Goal: Information Seeking & Learning: Check status

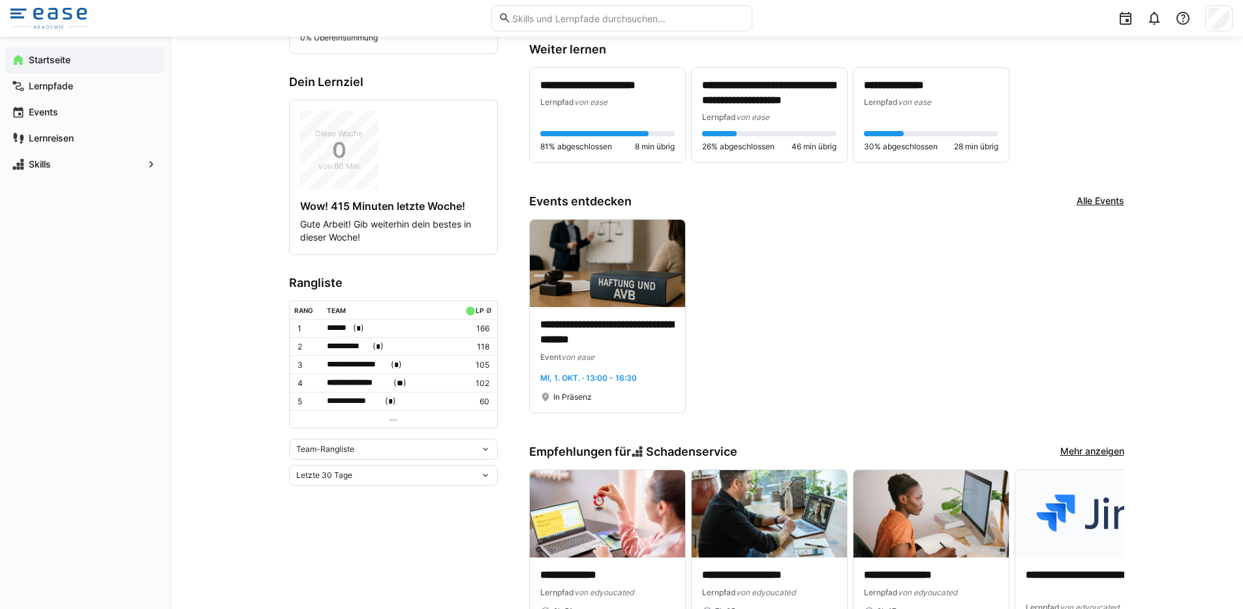
scroll to position [300, 0]
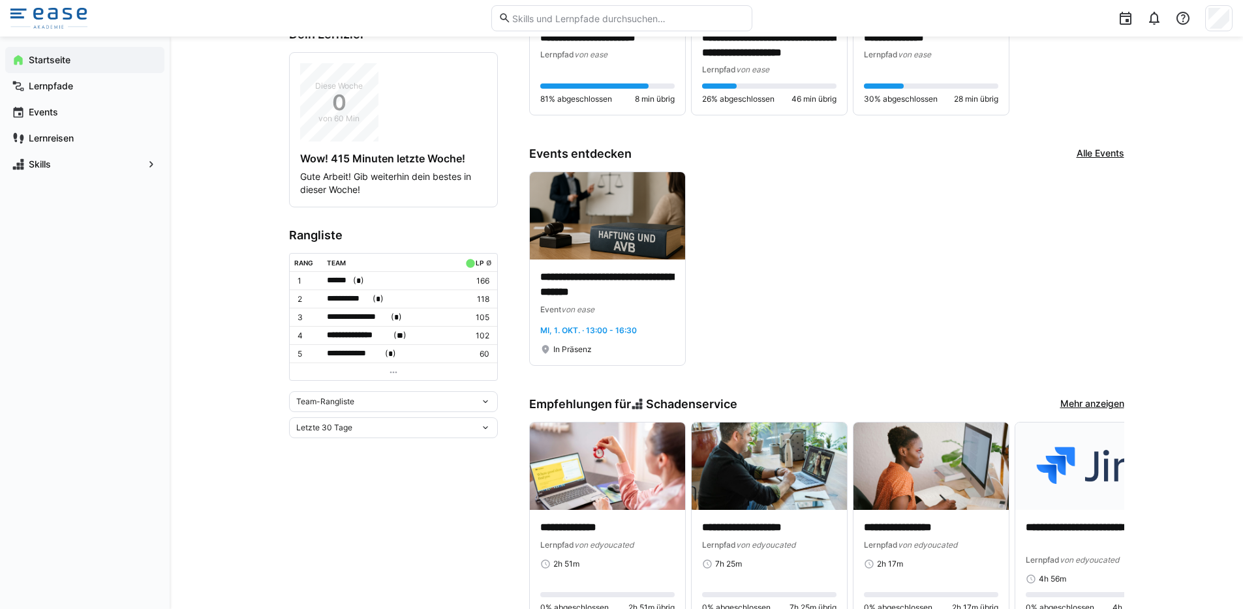
click at [387, 391] on div "Team-Rangliste" at bounding box center [393, 401] width 209 height 21
click at [367, 443] on div "Individuelle Rangliste" at bounding box center [393, 447] width 193 height 10
click at [361, 403] on div "Letzte 30 Tage" at bounding box center [388, 406] width 184 height 9
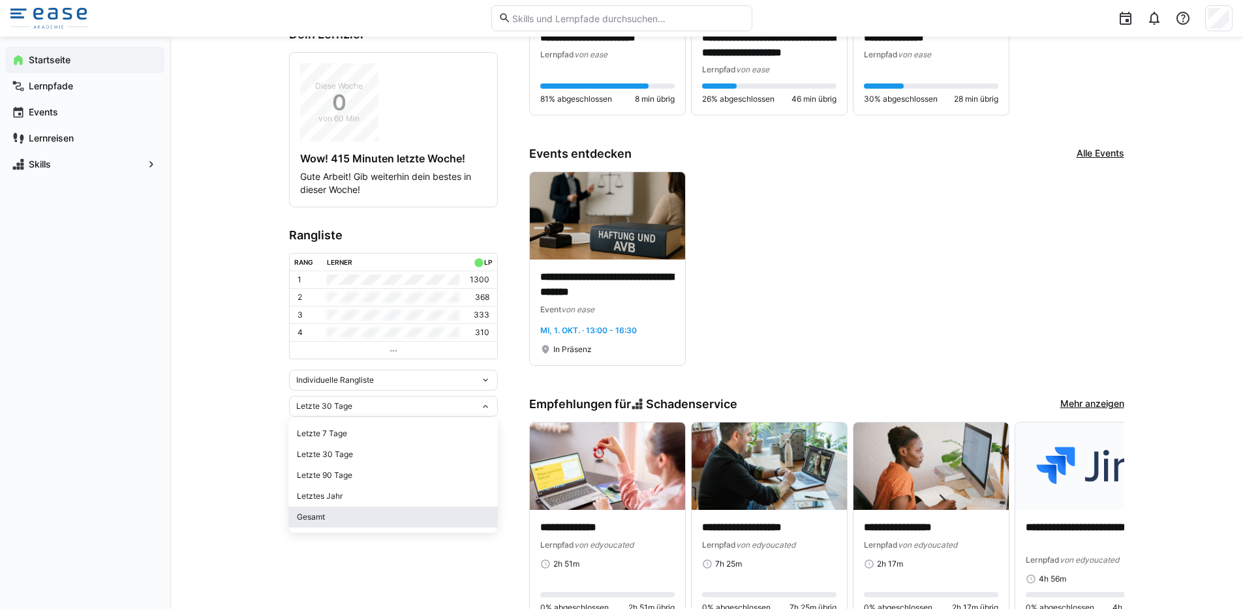
click at [375, 513] on div "Gesamt" at bounding box center [393, 517] width 193 height 10
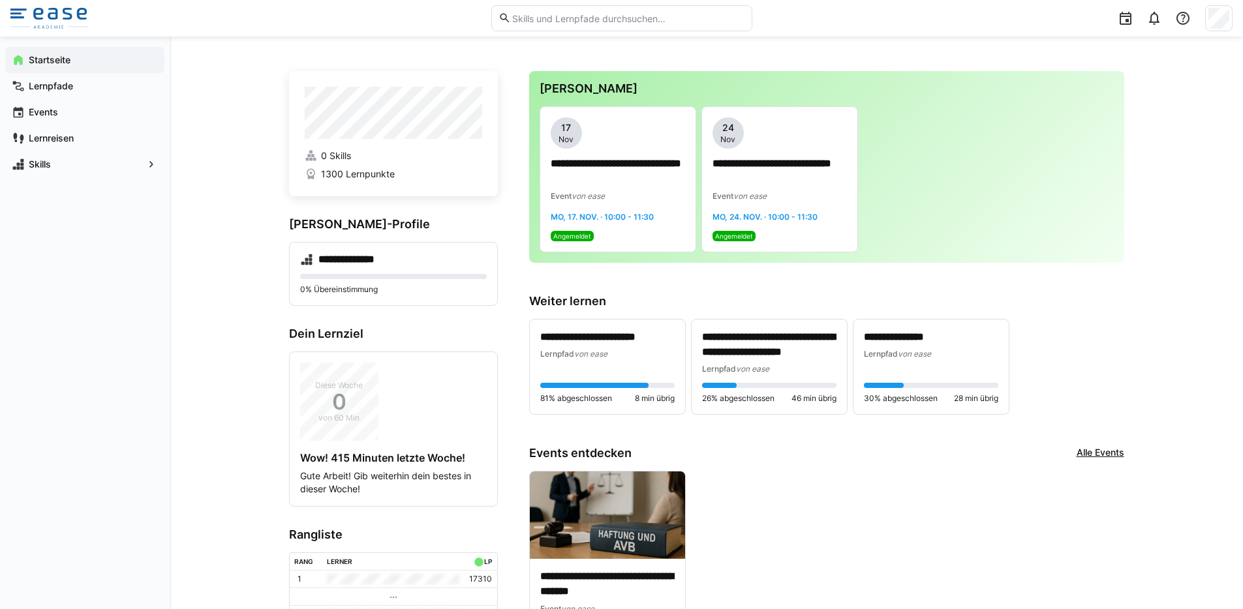
scroll to position [0, 0]
